Goal: Navigation & Orientation: Find specific page/section

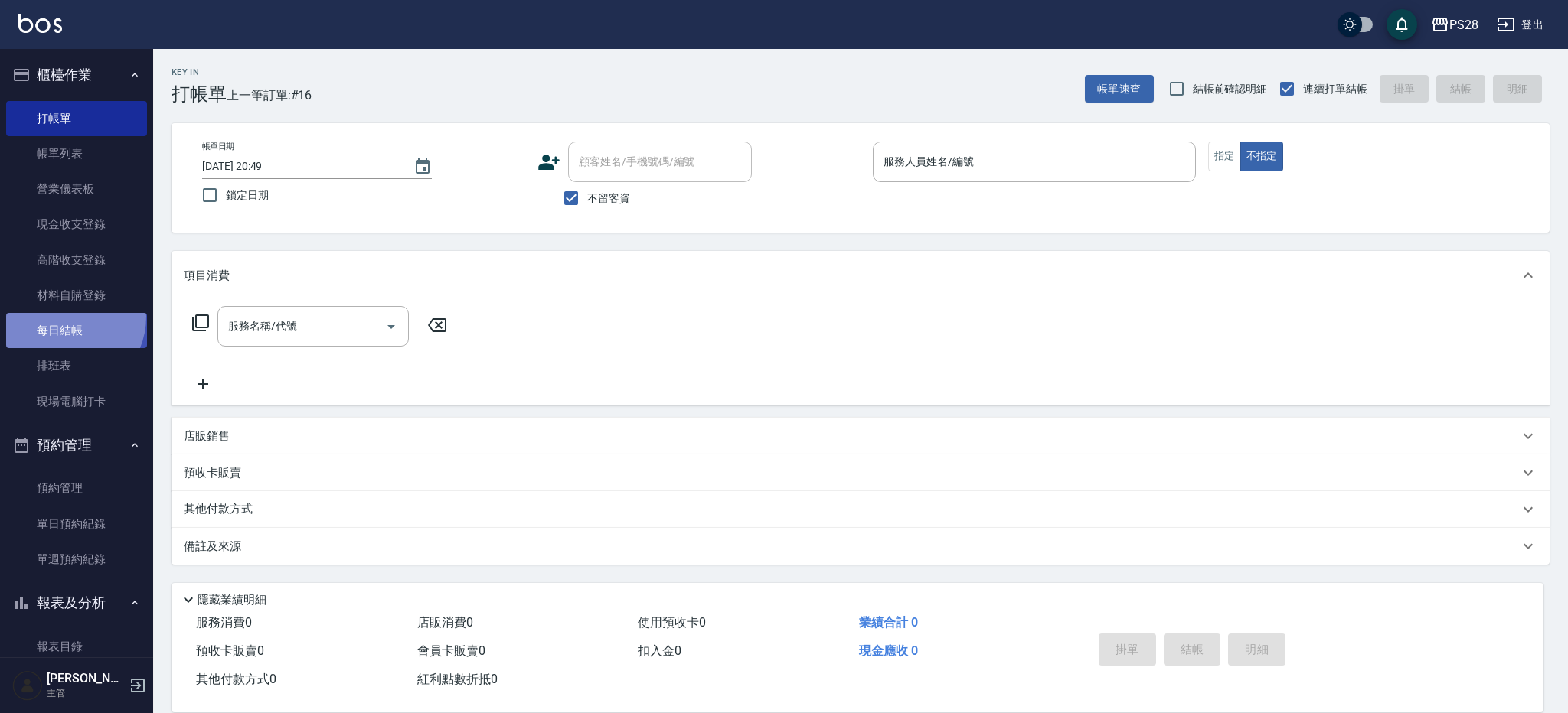
drag, startPoint x: 63, startPoint y: 317, endPoint x: 107, endPoint y: 324, distance: 44.6
click at [63, 317] on link "每日結帳" at bounding box center [77, 330] width 141 height 35
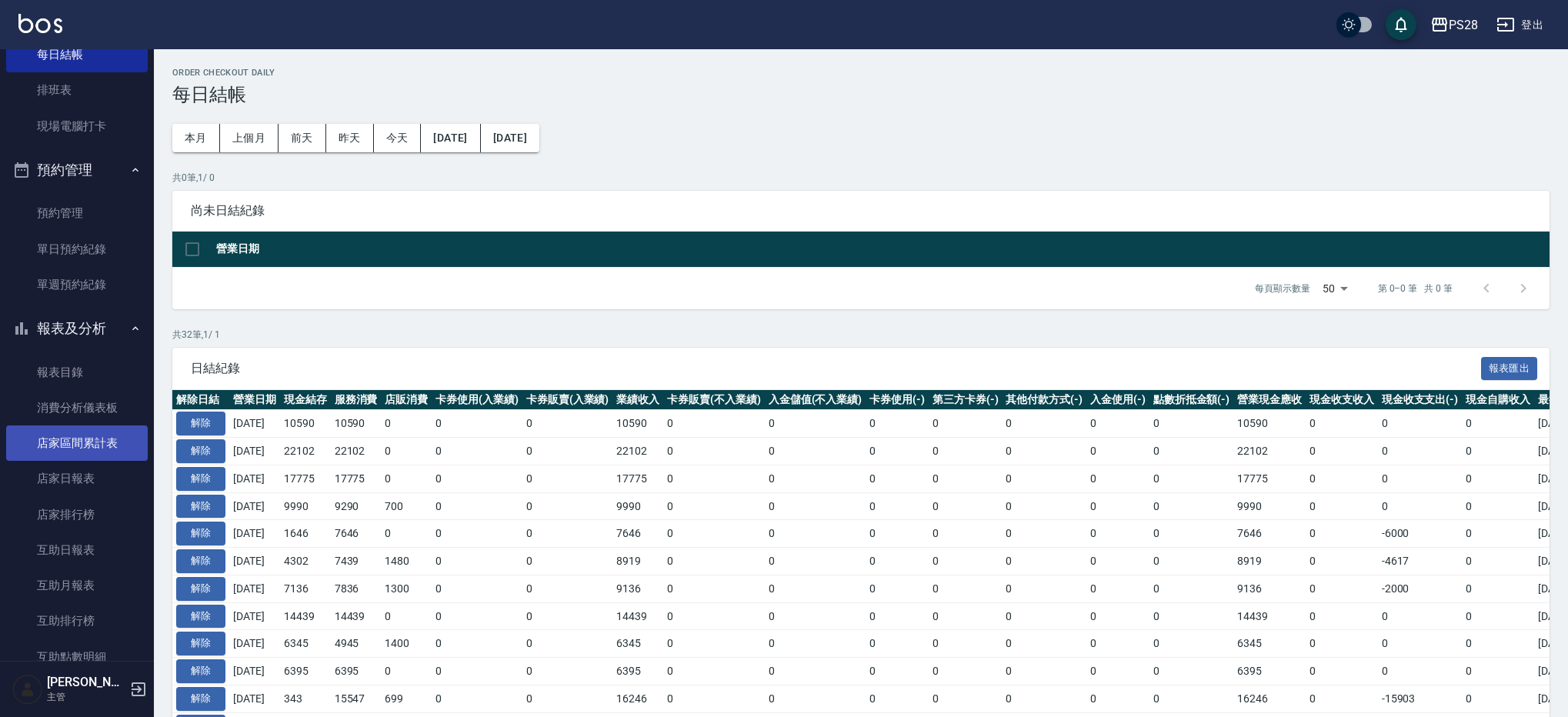
scroll to position [286, 0]
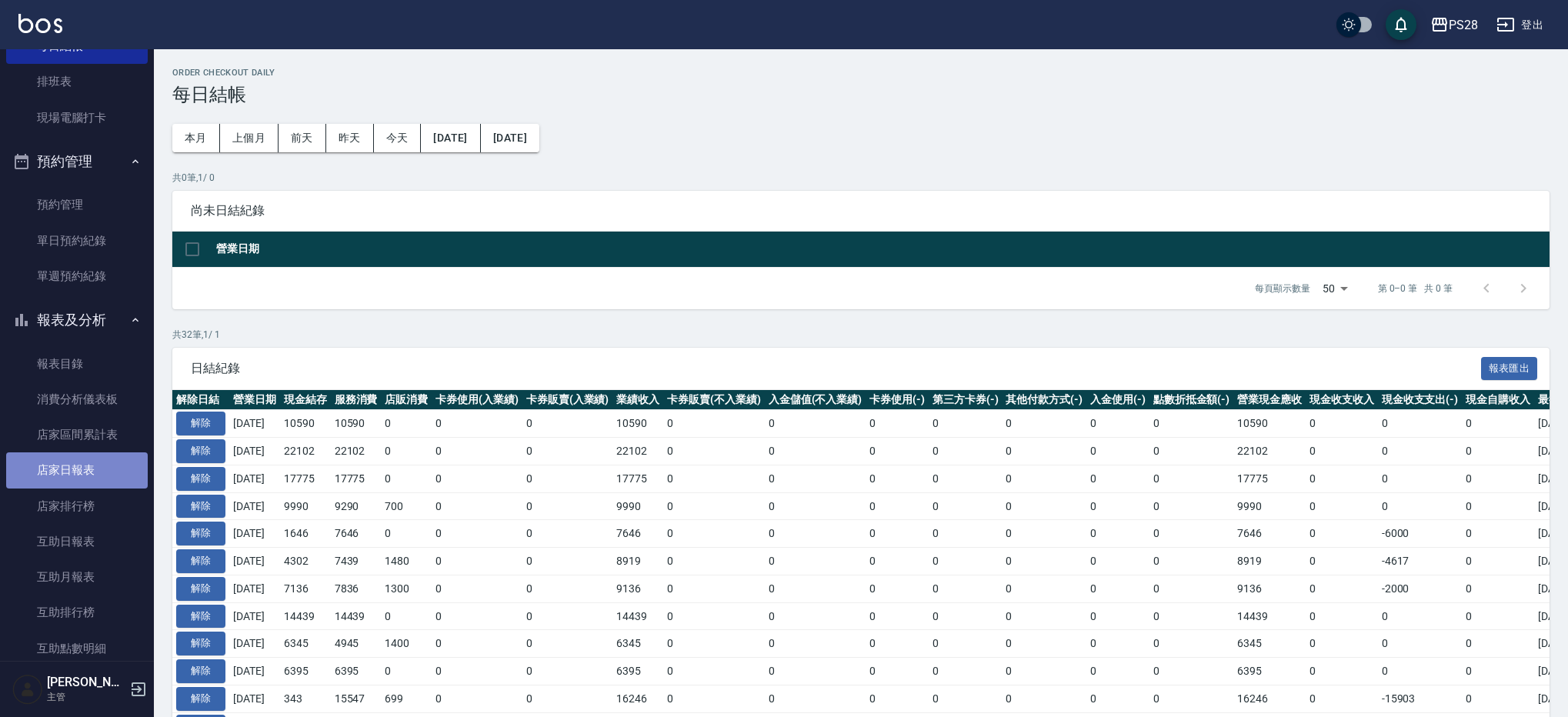
click at [91, 476] on link "店家日報表" at bounding box center [77, 470] width 142 height 35
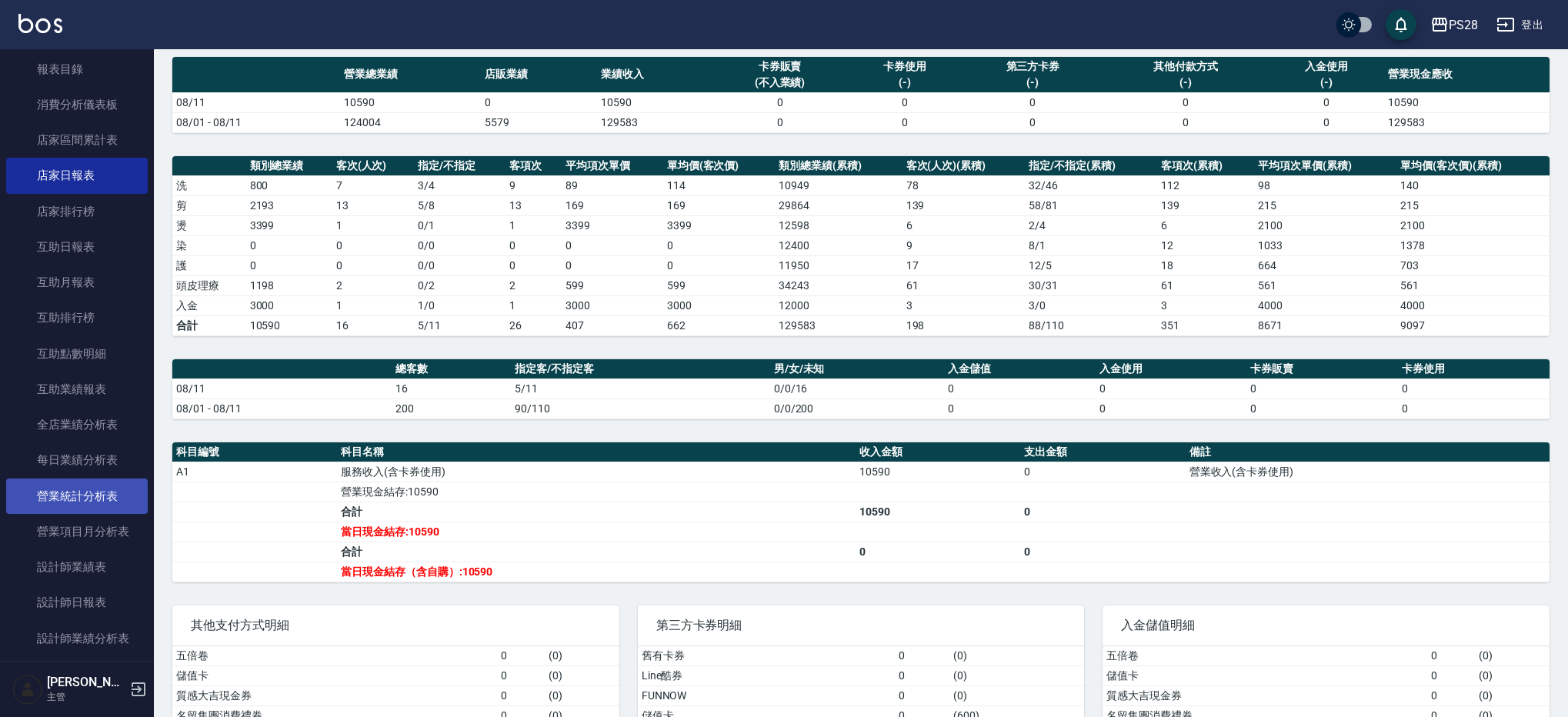
scroll to position [583, 0]
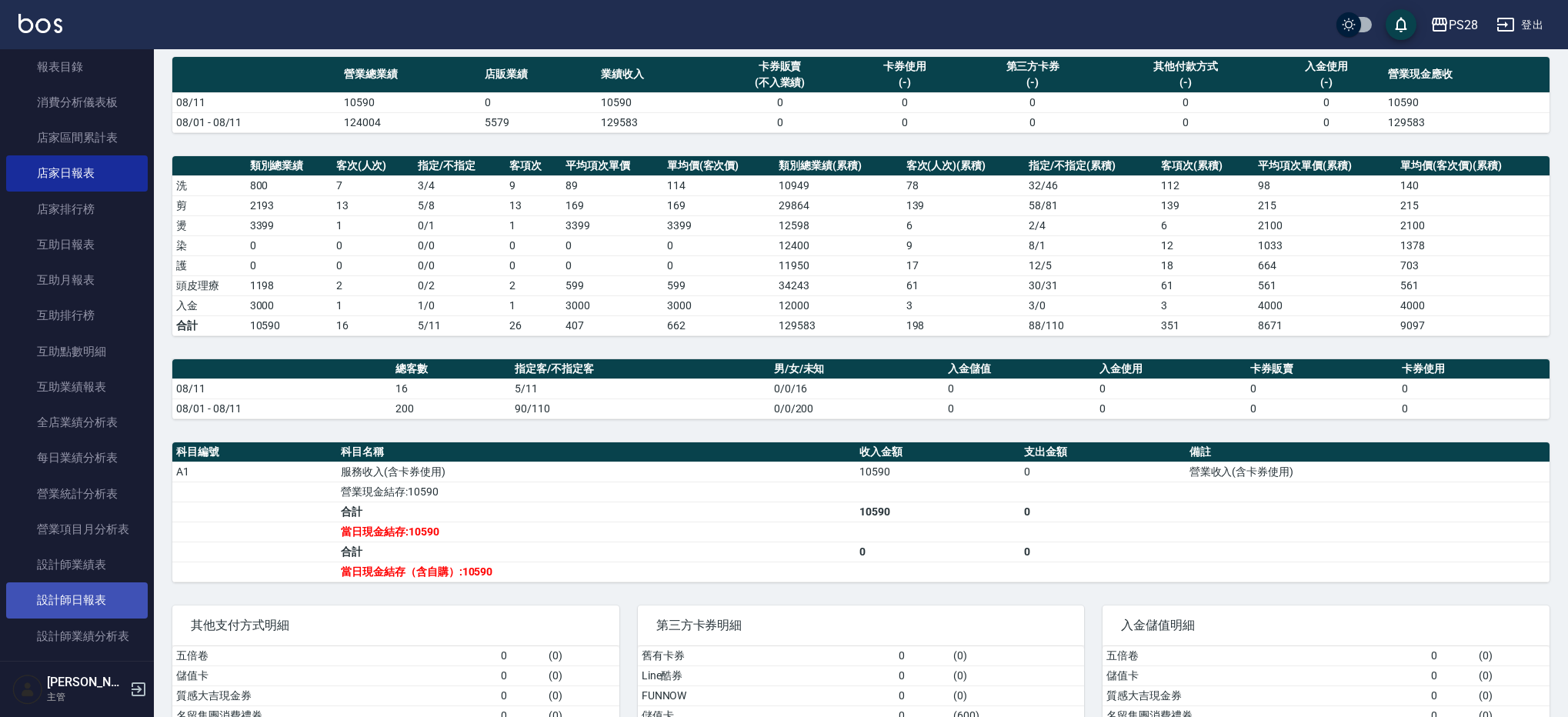
click at [106, 587] on link "設計師日報表" at bounding box center [77, 600] width 142 height 35
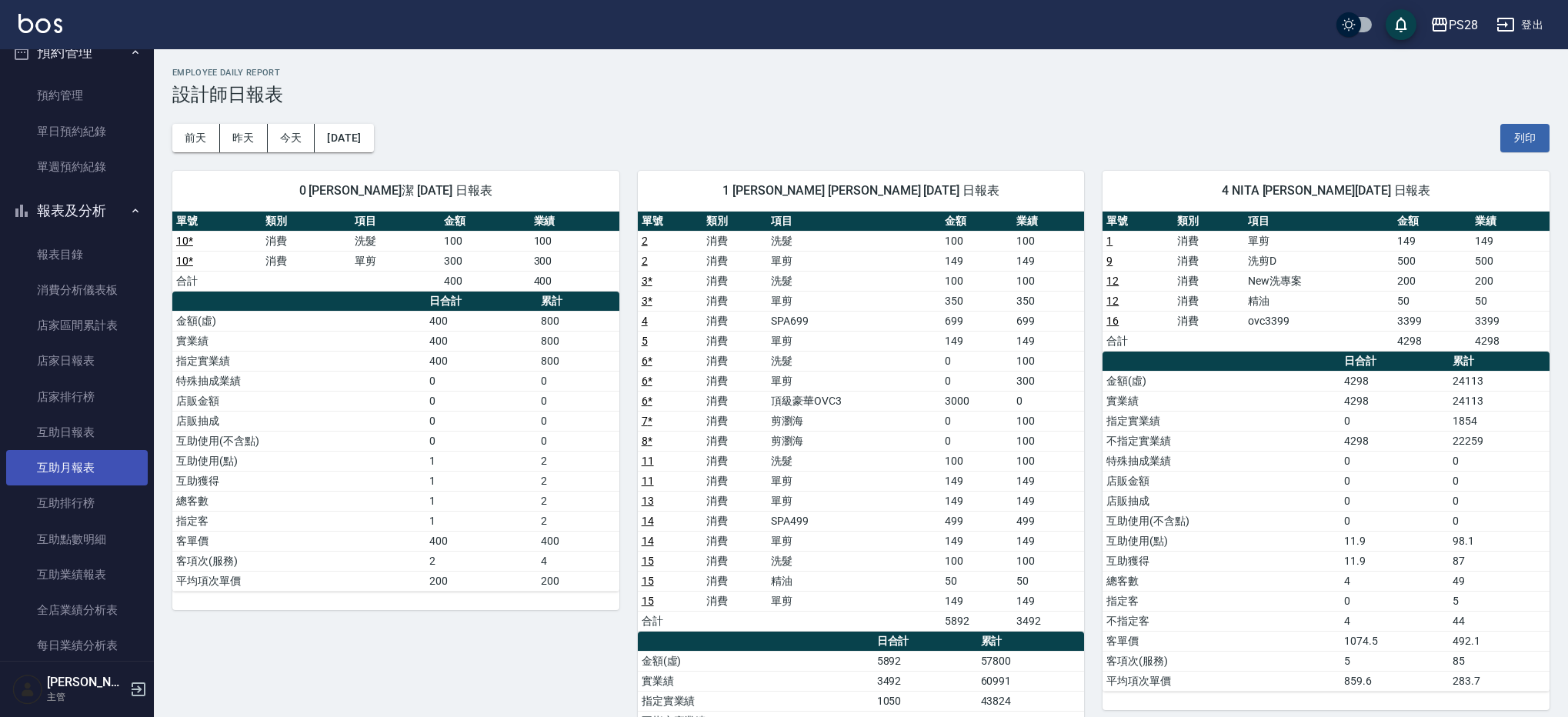
scroll to position [367, 0]
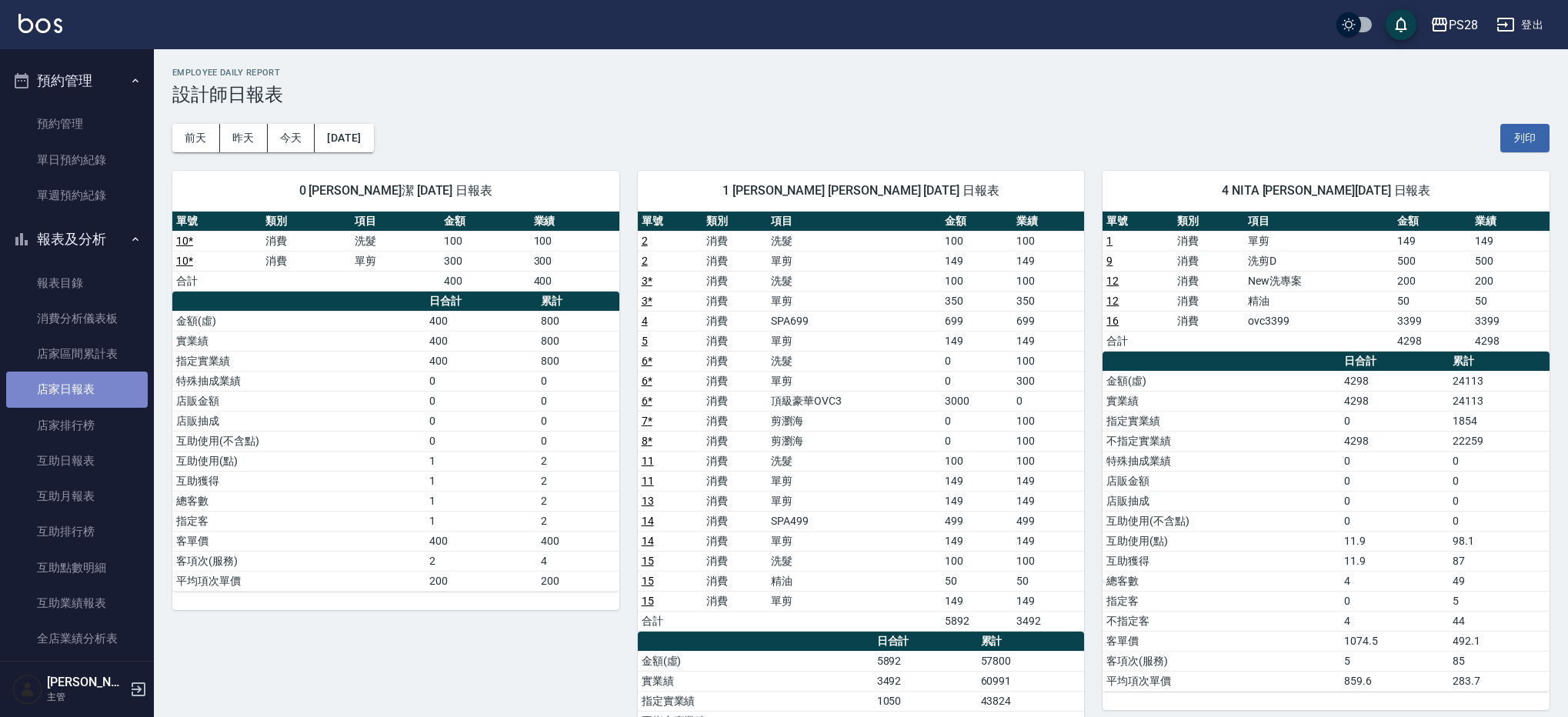
click at [98, 397] on link "店家日報表" at bounding box center [77, 389] width 142 height 35
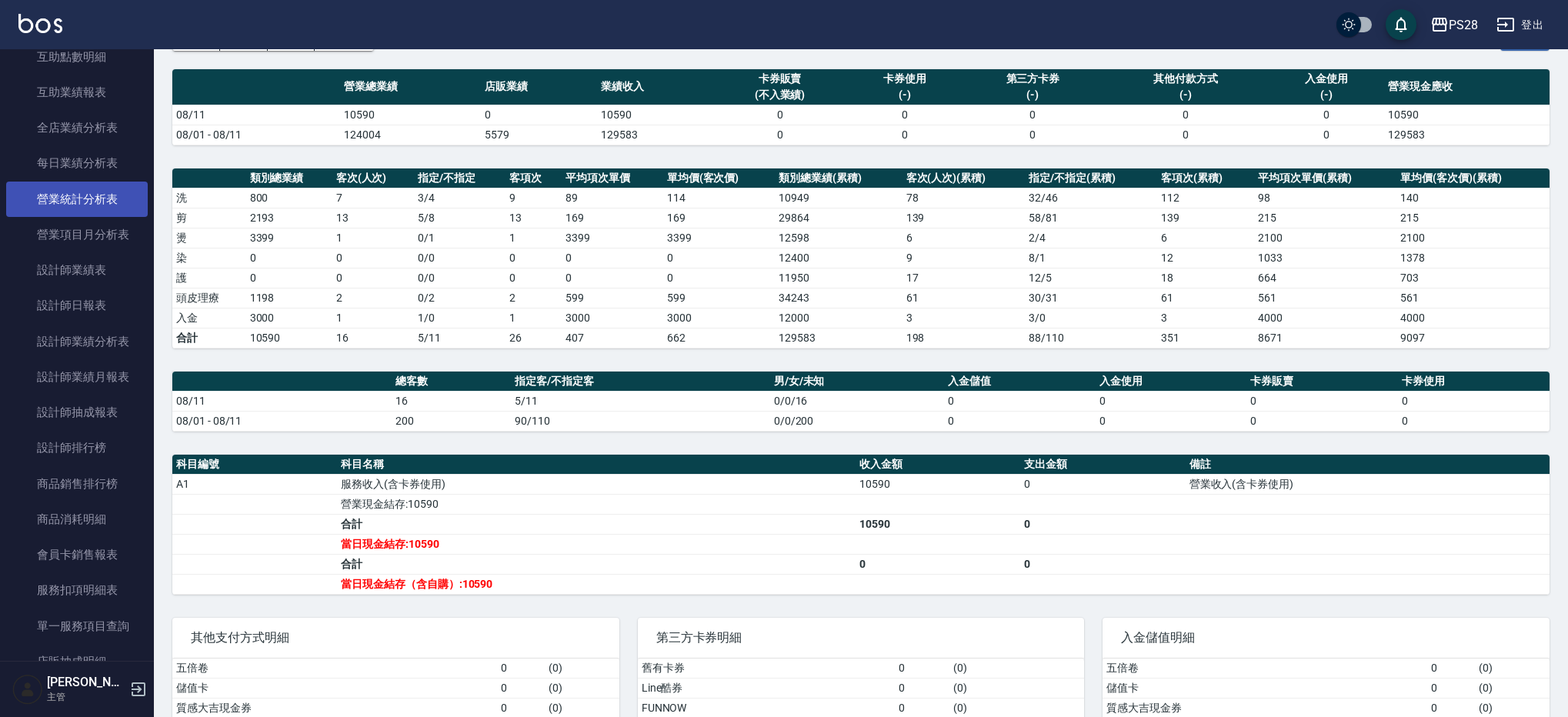
scroll to position [845, 0]
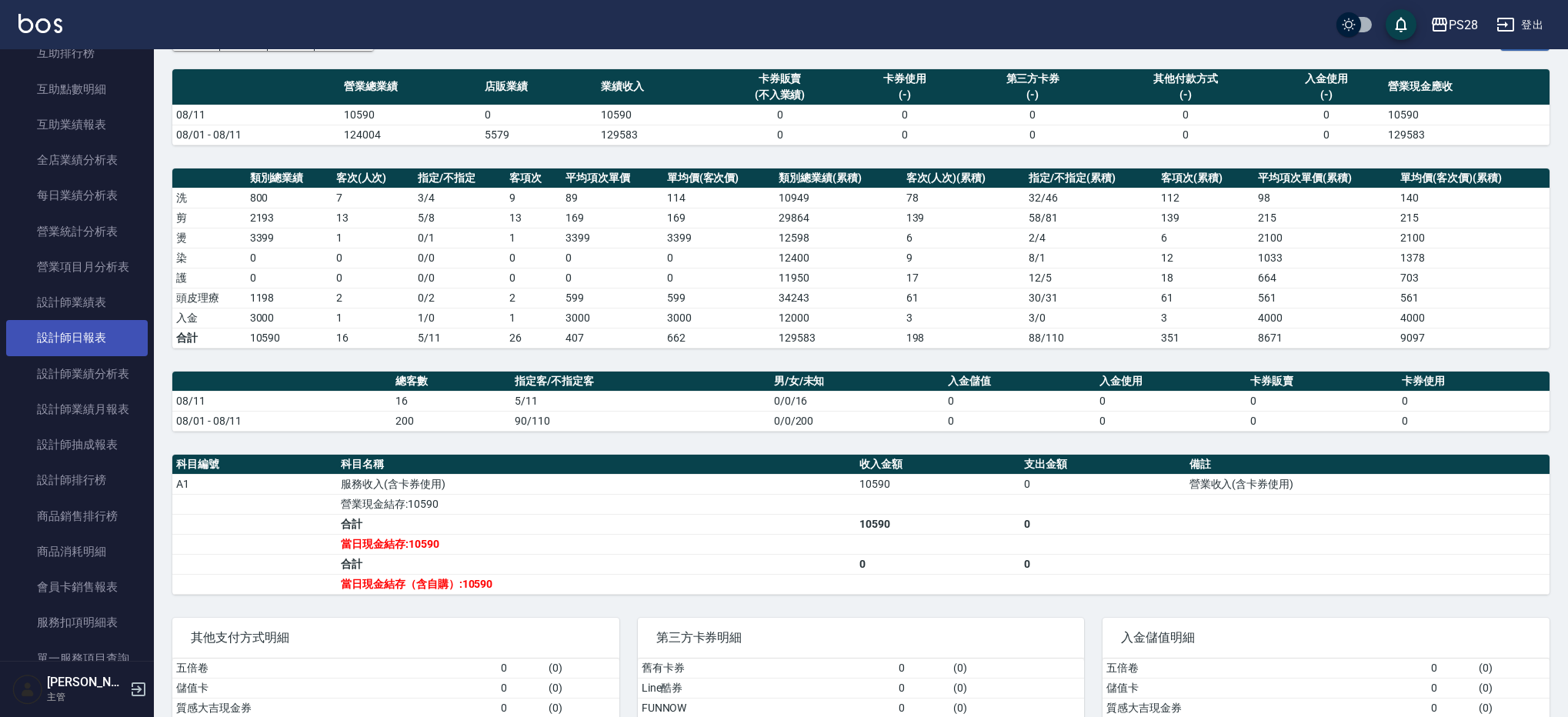
click at [80, 343] on link "設計師日報表" at bounding box center [77, 337] width 142 height 35
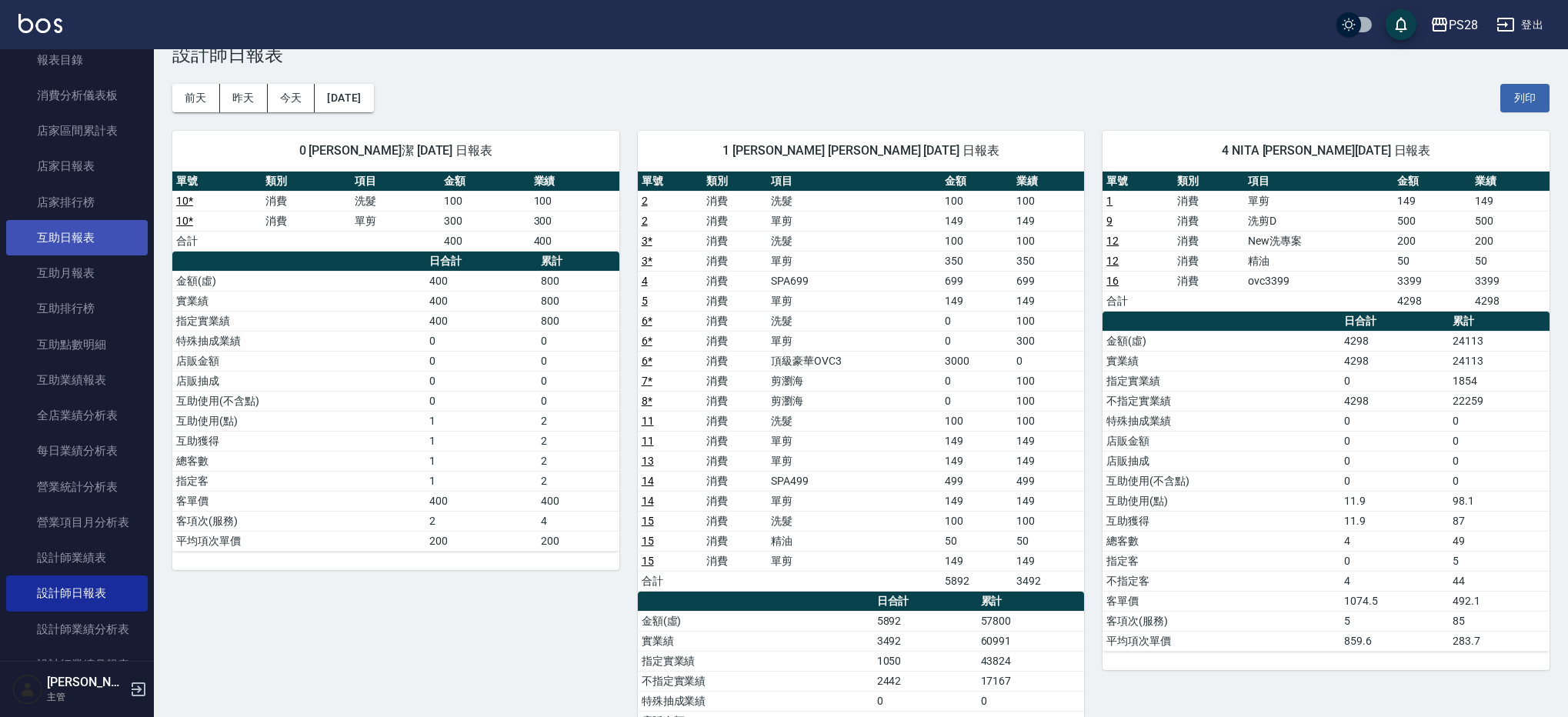
scroll to position [507, 0]
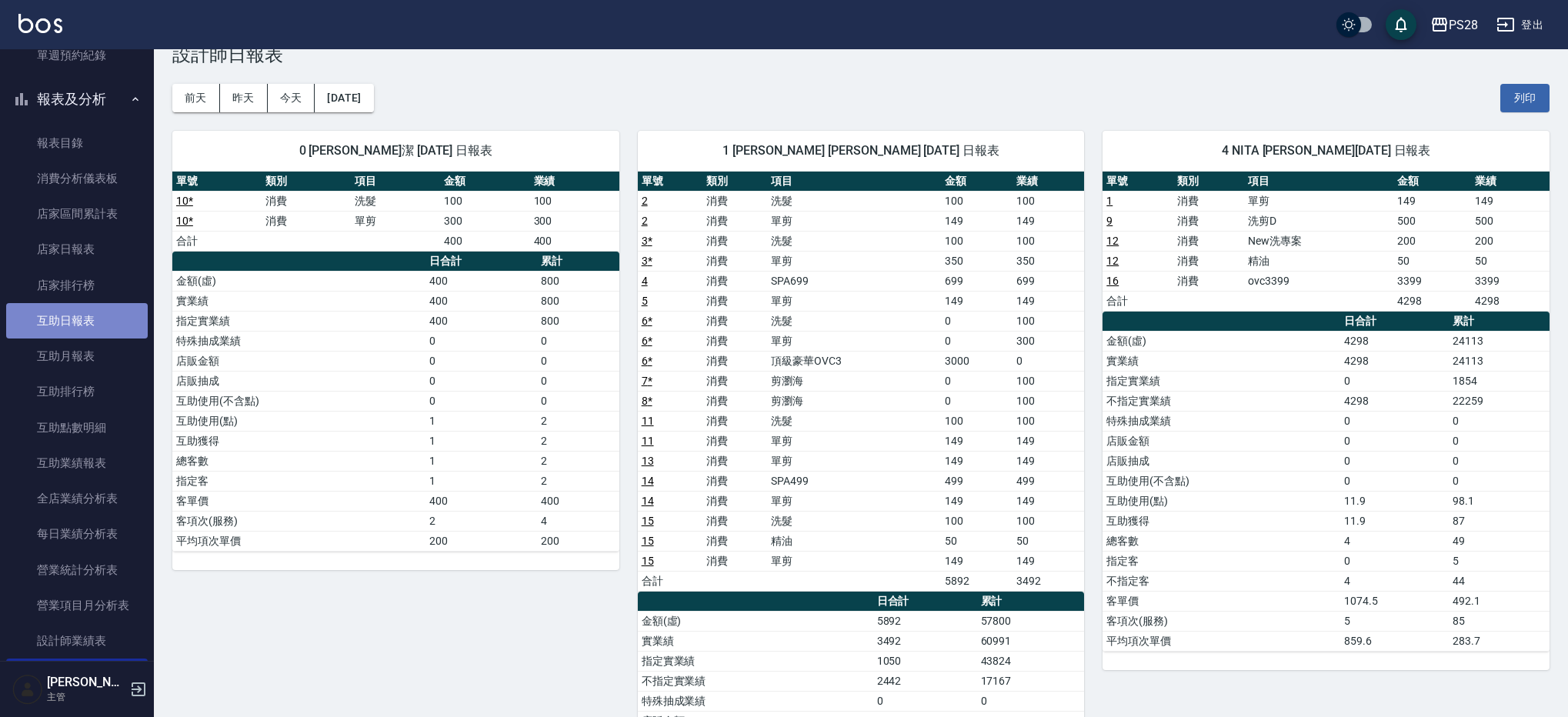
click at [103, 326] on link "互助日報表" at bounding box center [77, 321] width 142 height 35
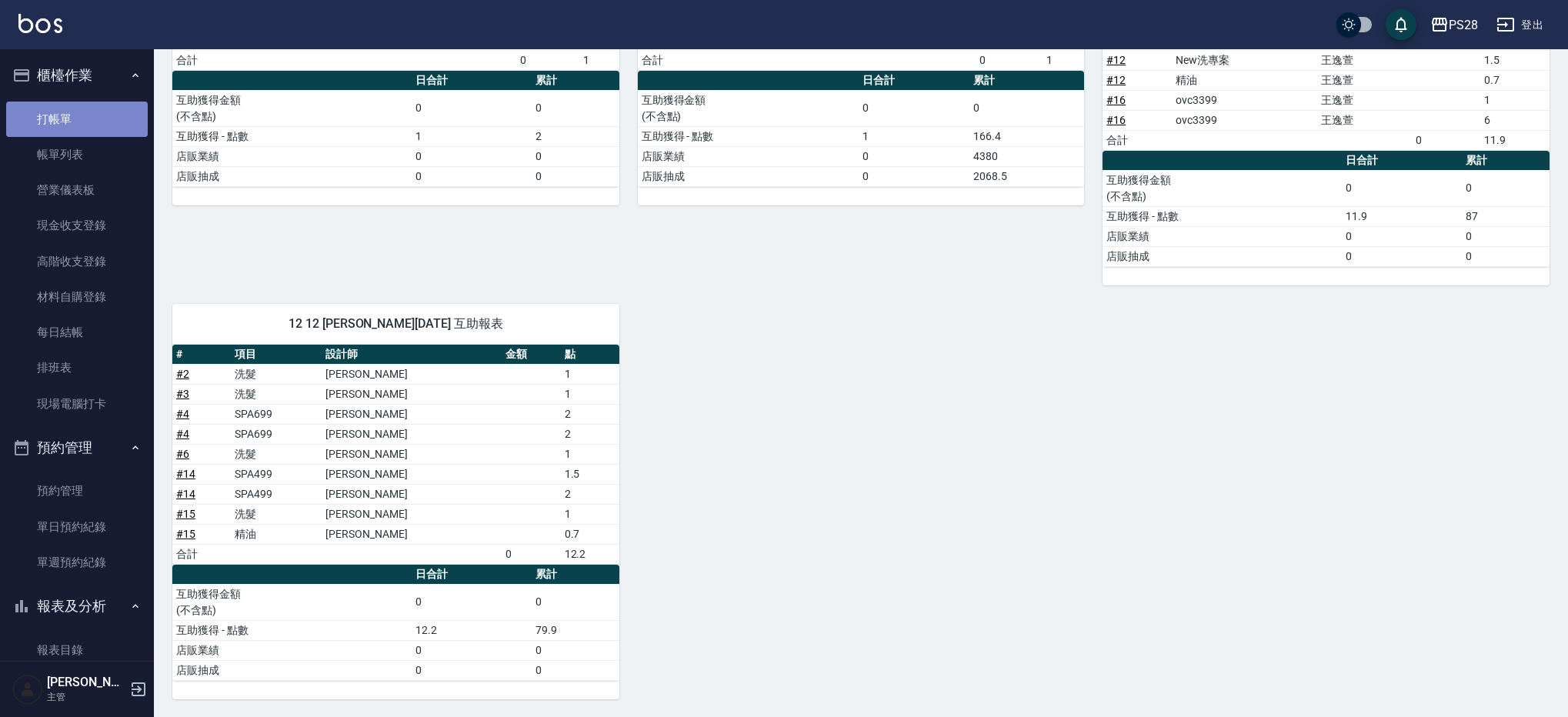
click at [93, 114] on link "打帳單" at bounding box center [77, 119] width 142 height 35
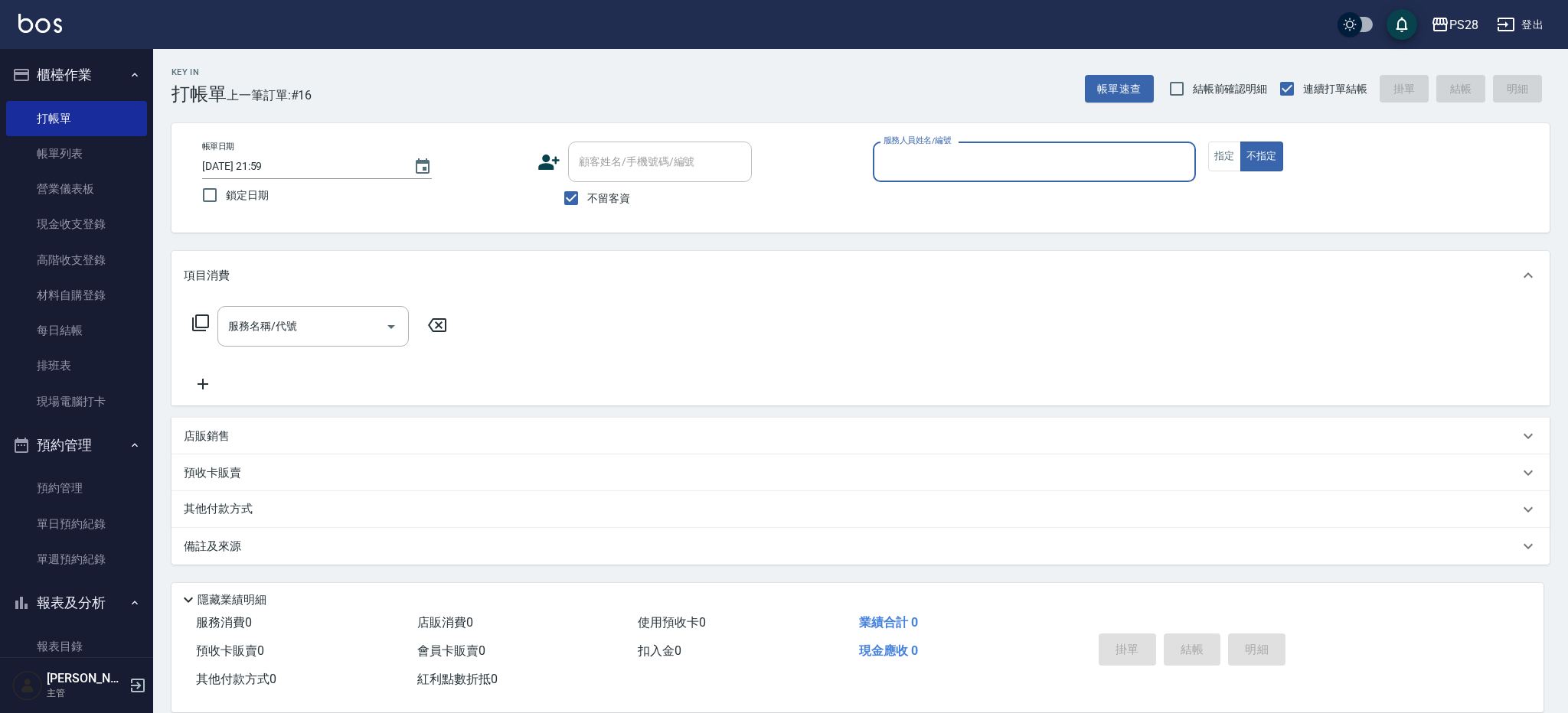
click at [1537, 24] on button "登出" at bounding box center [1519, 25] width 59 height 28
